Goal: Information Seeking & Learning: Understand process/instructions

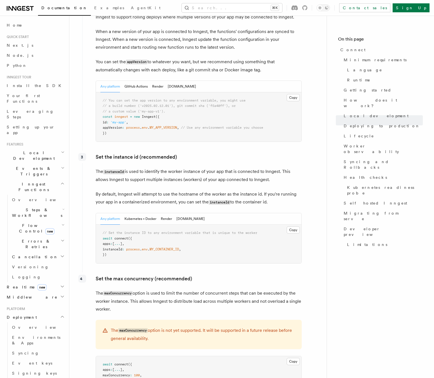
scroll to position [931, 0]
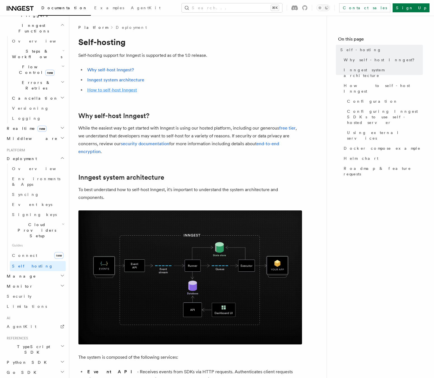
click at [122, 90] on link "How to self-host Inngest" at bounding box center [112, 89] width 50 height 5
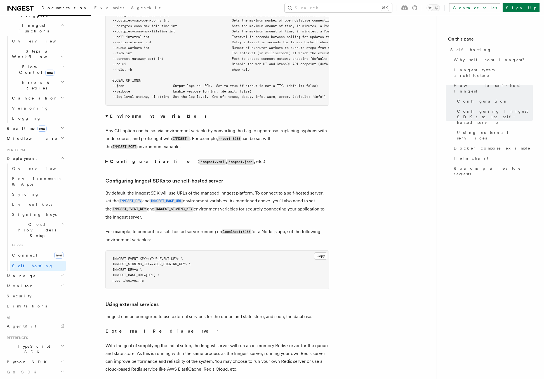
scroll to position [1083, 0]
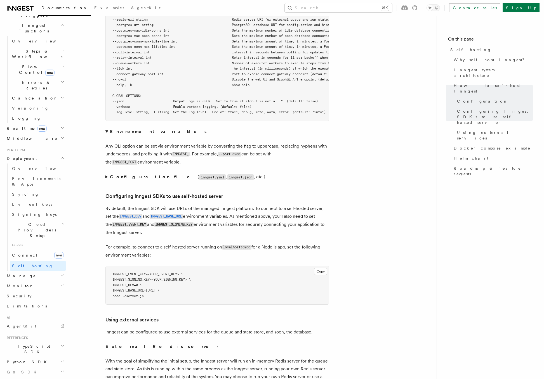
click at [118, 283] on span "INNGEST_DEV=0 \" at bounding box center [126, 285] width 29 height 4
drag, startPoint x: 115, startPoint y: 272, endPoint x: 143, endPoint y: 270, distance: 28.0
click at [142, 283] on span "INNGEST_DEV=0 \" at bounding box center [126, 285] width 29 height 4
drag, startPoint x: 117, startPoint y: 277, endPoint x: 194, endPoint y: 275, distance: 77.2
click at [159, 289] on span "INNGEST_BASE_URL=[URL] \" at bounding box center [135, 291] width 47 height 4
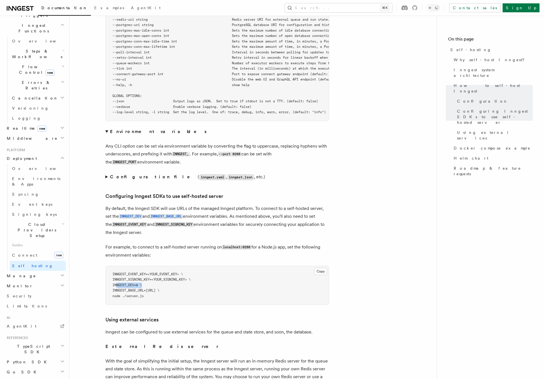
copy span "INNGEST_BASE_URL=[URL]"
